Goal: Task Accomplishment & Management: Manage account settings

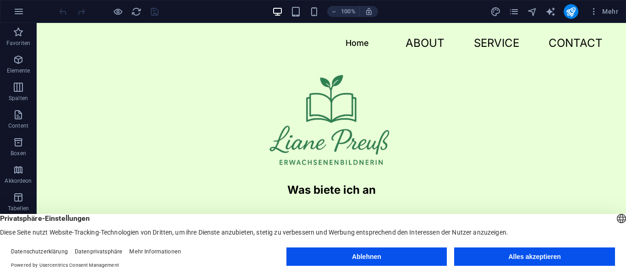
click at [488, 258] on button "Alles akzeptieren" at bounding box center [534, 256] width 161 height 18
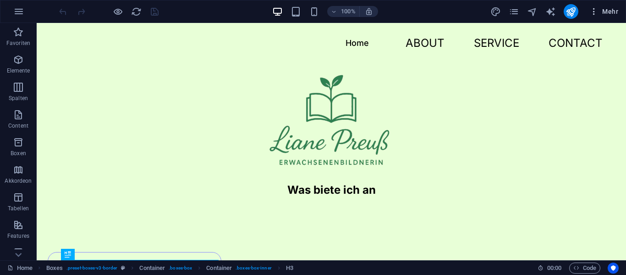
click at [612, 17] on button "Mehr" at bounding box center [604, 11] width 36 height 15
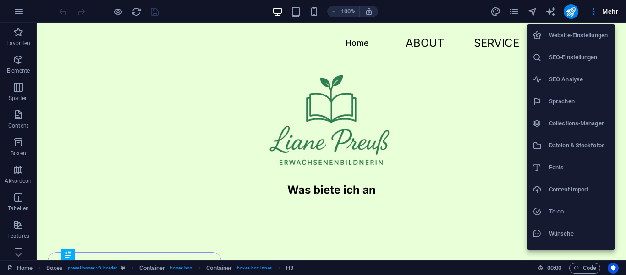
click at [578, 37] on h6 "Website-Einstellungen" at bounding box center [579, 35] width 61 height 11
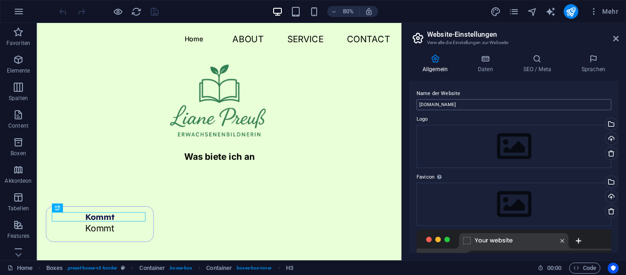
scroll to position [1, 0]
click at [492, 60] on icon at bounding box center [486, 58] width 42 height 9
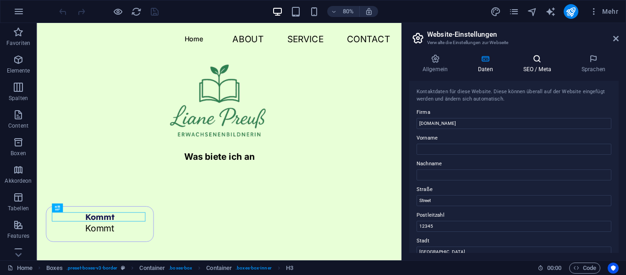
click at [538, 70] on h4 "SEO / Meta" at bounding box center [539, 63] width 58 height 19
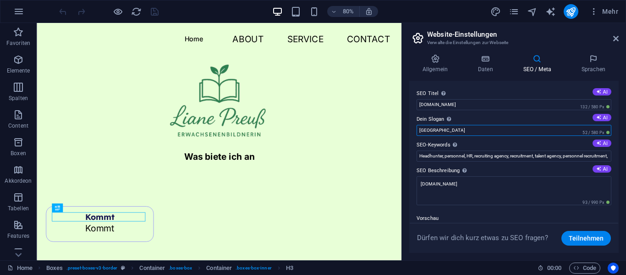
drag, startPoint x: 500, startPoint y: 150, endPoint x: 475, endPoint y: 135, distance: 29.6
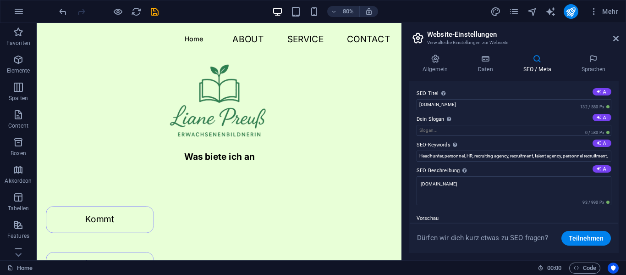
click at [472, 12] on div "80% Mehr" at bounding box center [339, 11] width 565 height 15
click at [598, 14] on icon "button" at bounding box center [594, 11] width 9 height 9
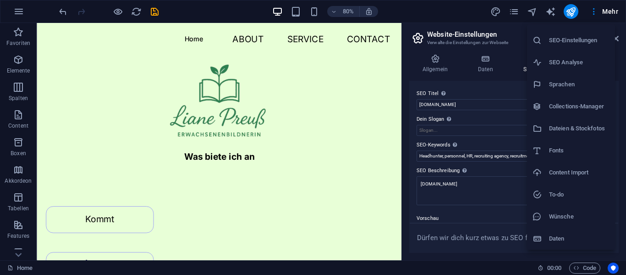
scroll to position [0, 0]
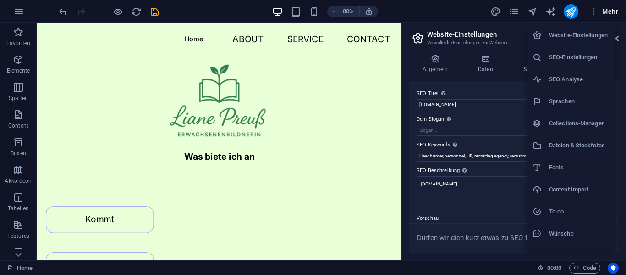
click at [532, 11] on div at bounding box center [313, 137] width 626 height 275
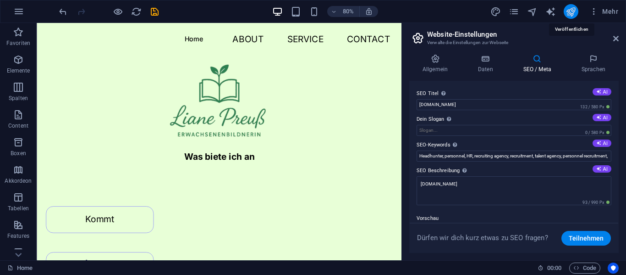
click at [571, 9] on icon "publish" at bounding box center [571, 11] width 11 height 11
checkbox input "false"
